Goal: Find specific page/section: Find specific page/section

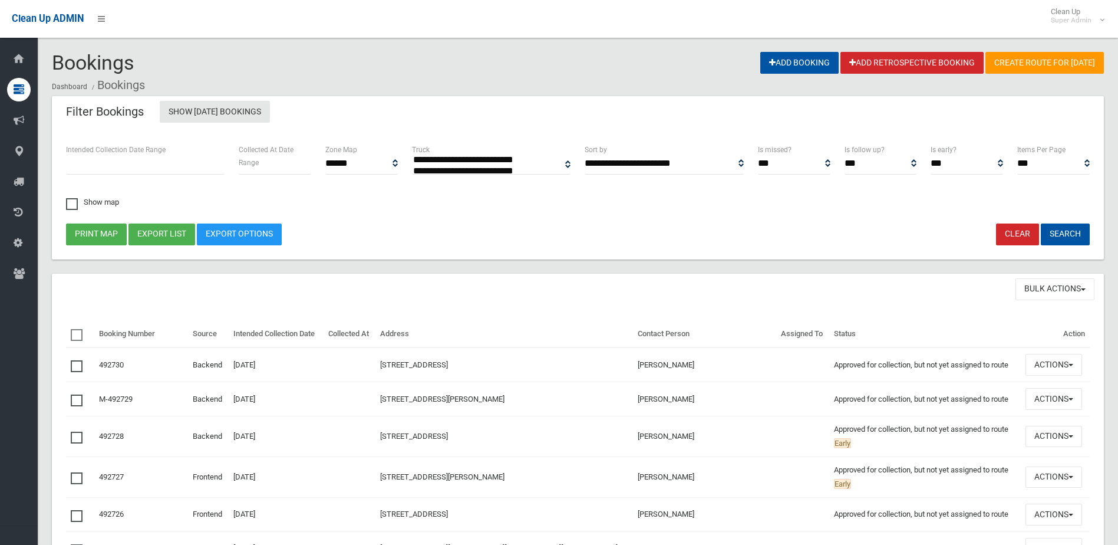
select select
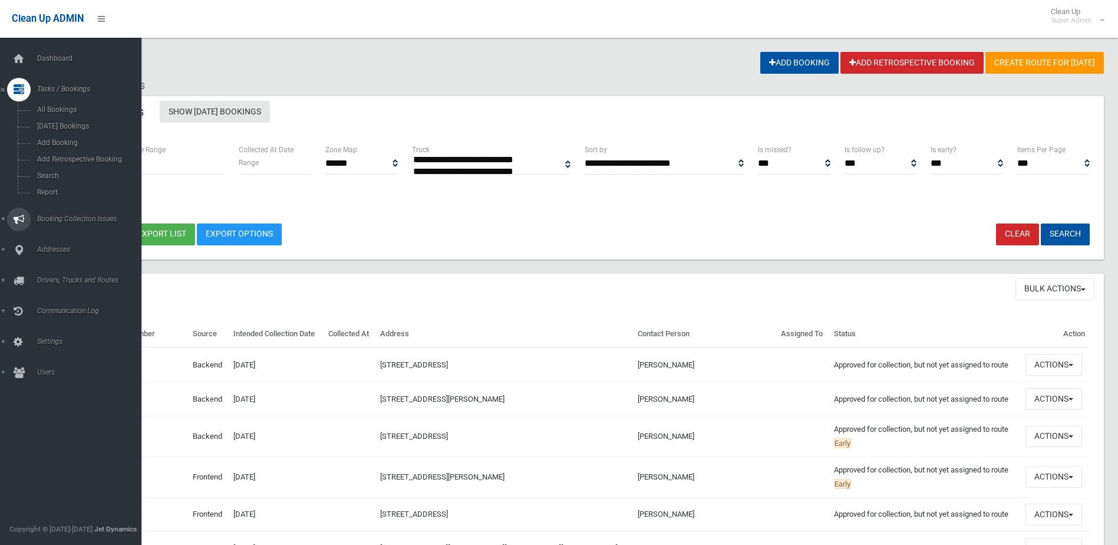
click at [61, 213] on link "Booking Collection Issues" at bounding box center [75, 219] width 150 height 24
click at [71, 143] on span "All Reported Issues" at bounding box center [87, 140] width 107 height 8
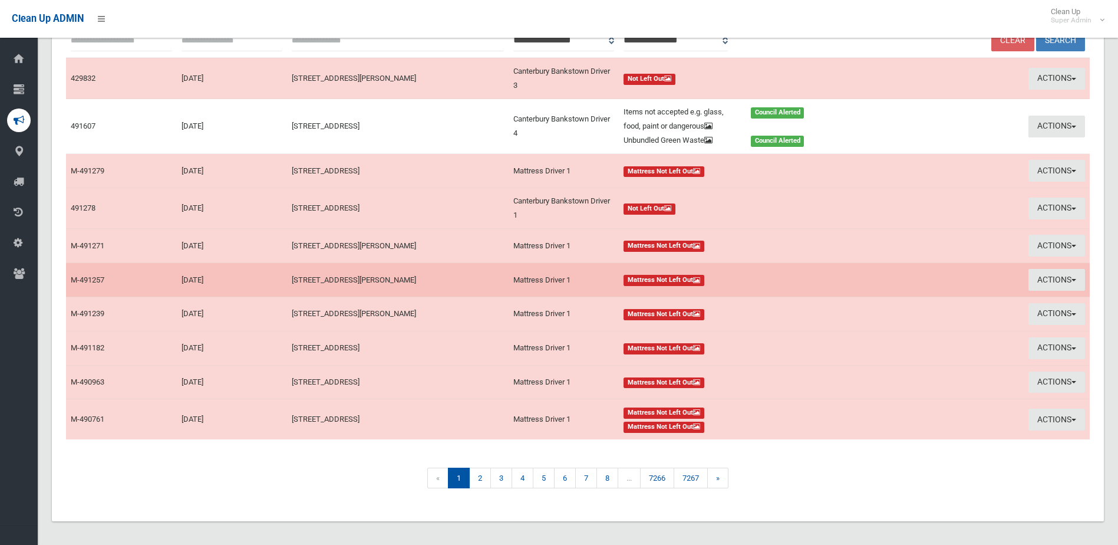
scroll to position [152, 0]
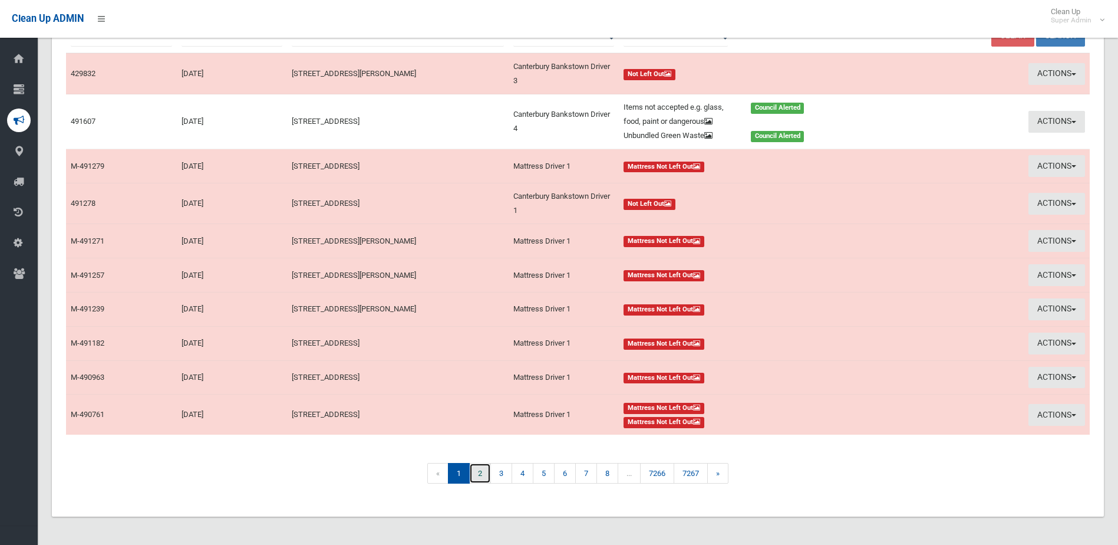
click at [478, 477] on link "2" at bounding box center [480, 473] width 22 height 21
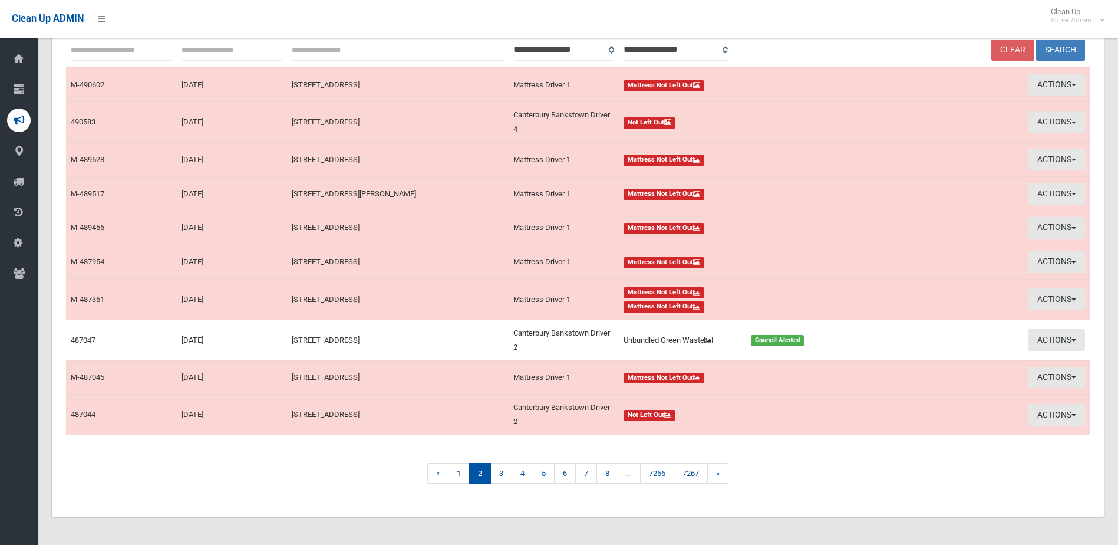
scroll to position [138, 0]
click at [499, 473] on link "3" at bounding box center [501, 473] width 22 height 21
